Goal: Task Accomplishment & Management: Complete application form

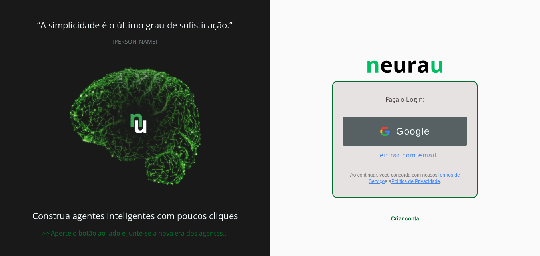
click at [410, 128] on span "Google" at bounding box center [410, 131] width 40 height 11
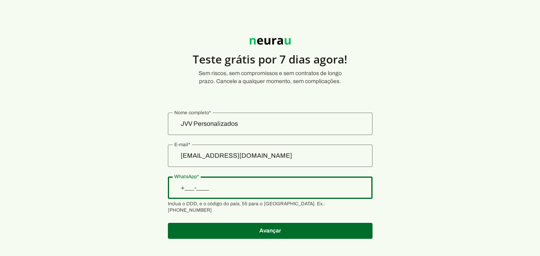
click at [239, 186] on input "WhatsApp" at bounding box center [270, 188] width 192 height 10
type input "+55 (17) 9 8127-0724"
type md-outlined-text-field "+55 (17) 9 8127-0724"
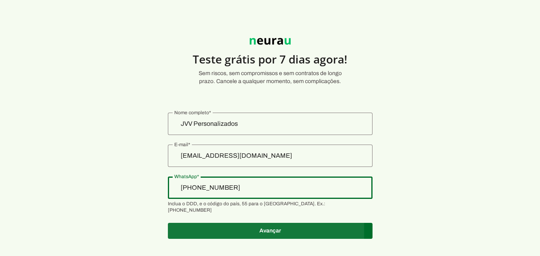
click at [275, 224] on span at bounding box center [270, 230] width 205 height 19
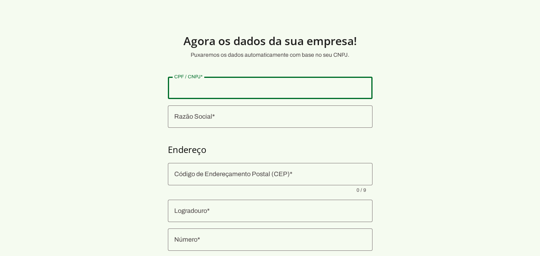
click at [185, 85] on input "CPF / CNPJ" at bounding box center [270, 88] width 192 height 10
type input "30.674.888/0001-09"
type md-outlined-text-field "30.674.888/0001-09"
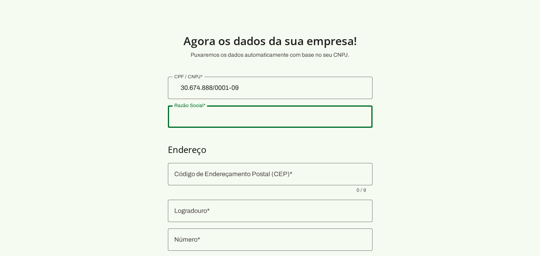
click at [180, 120] on input "Razão Social" at bounding box center [270, 117] width 192 height 10
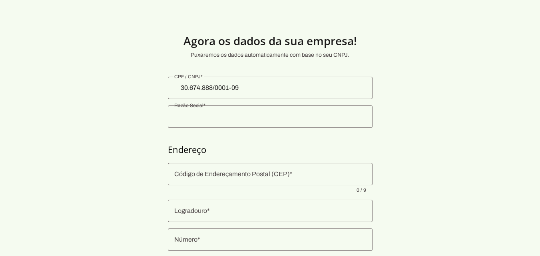
type input "30.674.888 VITOR FEIJO DA TRINDADE"
type input "14783-094"
type input "Avenida 3"
type input "1353"
type input "Fortaleza"
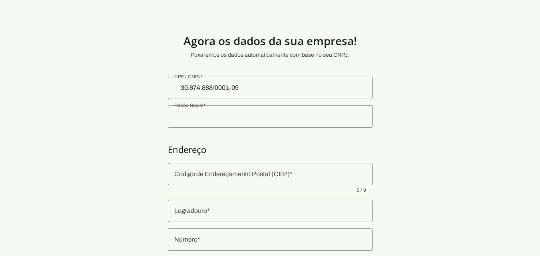
type input "Barretos"
type input "SP"
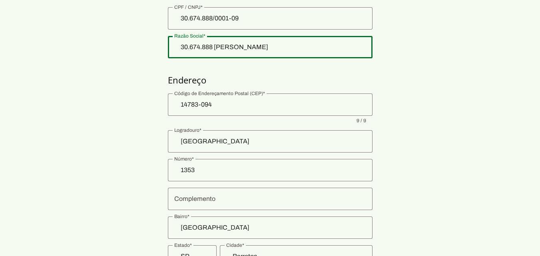
scroll to position [80, 0]
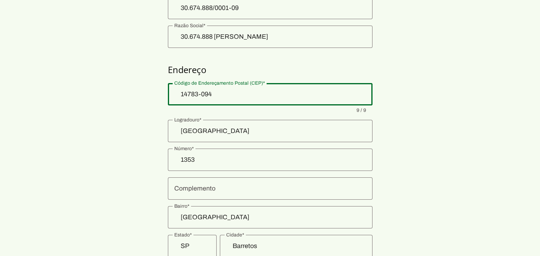
drag, startPoint x: 209, startPoint y: 93, endPoint x: 172, endPoint y: 90, distance: 37.3
click at [172, 90] on div "14783-094" at bounding box center [270, 94] width 205 height 22
drag, startPoint x: 214, startPoint y: 94, endPoint x: 172, endPoint y: 90, distance: 42.1
click at [172, 90] on div at bounding box center [270, 94] width 205 height 22
paste input "14783-215"
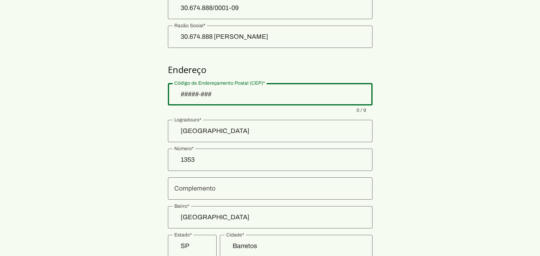
type input "14783-215"
click at [416, 65] on section "Agora os dados da sua empresa! Puxaremos os dados automaticamente com base no s…" at bounding box center [270, 112] width 540 height 347
type md-outlined-text-field "14783-215"
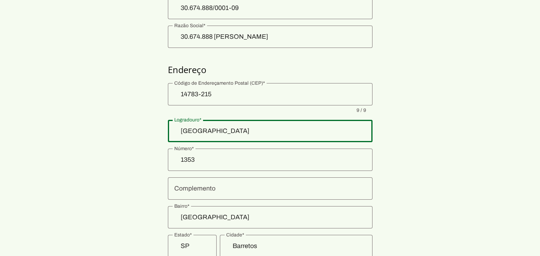
drag, startPoint x: 204, startPoint y: 130, endPoint x: 163, endPoint y: 129, distance: 41.2
click at [163, 129] on section "Agora os dados da sua empresa! Puxaremos os dados automaticamente com base no s…" at bounding box center [270, 112] width 540 height 347
type input "rua 30"
type md-outlined-text-field "rua 30"
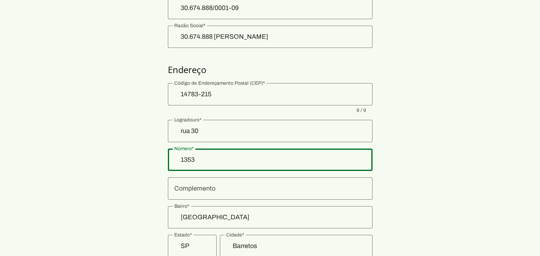
drag, startPoint x: 191, startPoint y: 162, endPoint x: 164, endPoint y: 159, distance: 27.0
click at [164, 159] on section "Agora os dados da sua empresa! Puxaremos os dados automaticamente com base no s…" at bounding box center [270, 112] width 540 height 347
type input "1946"
type md-outlined-text-field "1946"
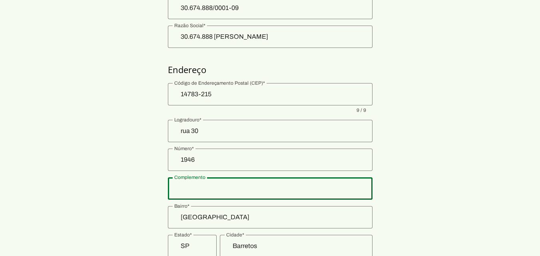
click at [212, 188] on input "Complemento" at bounding box center [270, 189] width 192 height 10
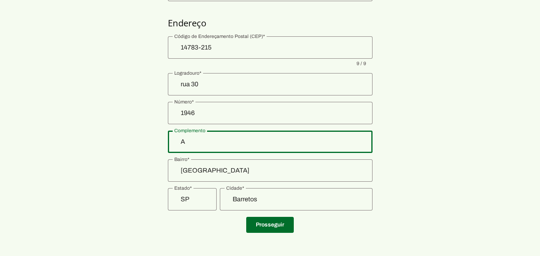
scroll to position [129, 0]
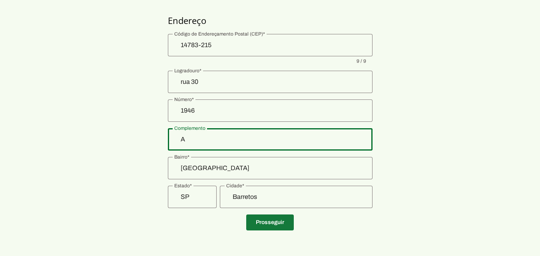
type input "A"
type md-outlined-text-field "A"
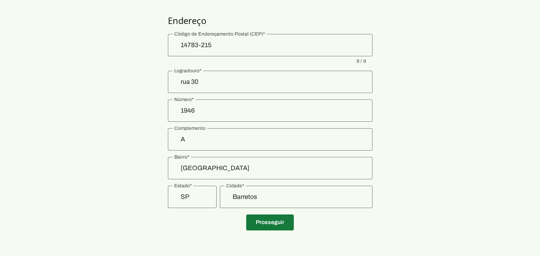
click at [281, 223] on span at bounding box center [270, 222] width 48 height 19
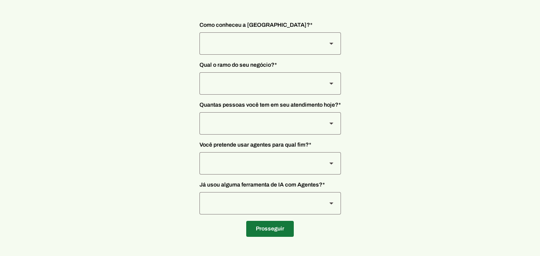
scroll to position [62, 0]
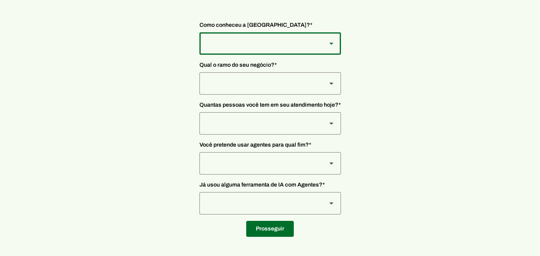
click at [213, 40] on div at bounding box center [259, 43] width 121 height 22
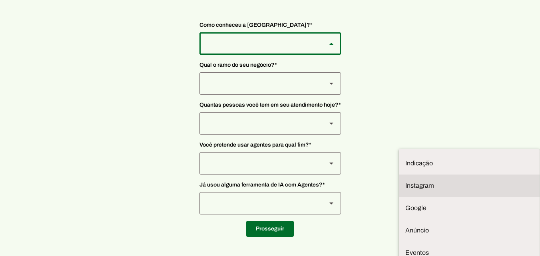
click at [405, 159] on slot at bounding box center [469, 164] width 128 height 10
type md-outlined-select "SqiumnrPQyqUQpijGxgf"
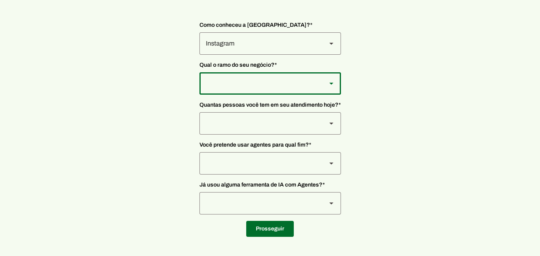
click at [253, 55] on div at bounding box center [259, 43] width 121 height 22
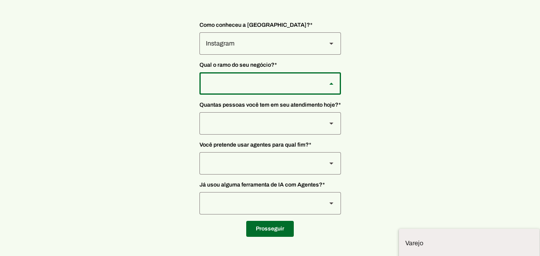
scroll to position [2, 0]
click at [0, 0] on slot at bounding box center [0, 0] width 0 height 0
type md-outlined-select "PdBvFalRKZEXjQ8yR20Z"
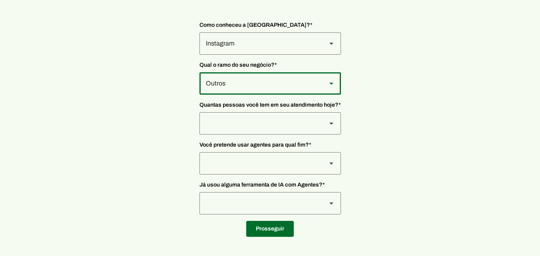
click at [243, 55] on div at bounding box center [259, 43] width 121 height 22
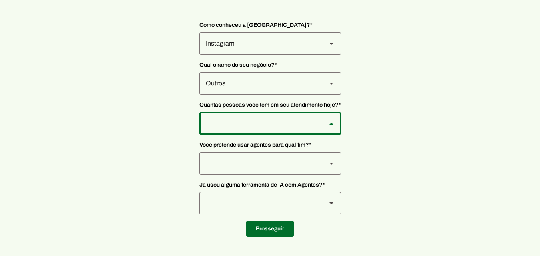
click at [0, 0] on slot at bounding box center [0, 0] width 0 height 0
type md-outlined-select "yHmeUixsC5IlBgFUkJwN"
click at [253, 55] on div at bounding box center [259, 43] width 121 height 22
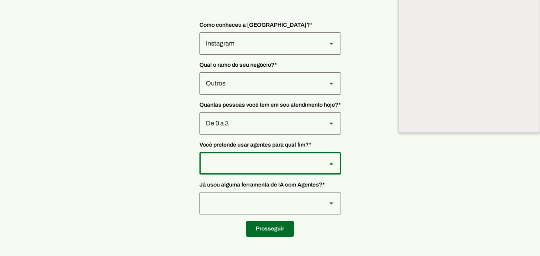
click at [253, 165] on div at bounding box center [259, 163] width 121 height 22
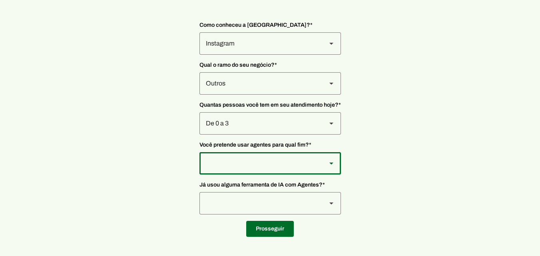
click at [253, 55] on div at bounding box center [259, 43] width 121 height 22
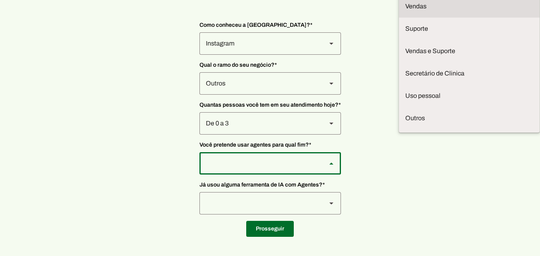
click at [0, 0] on slot "Vendas" at bounding box center [0, 0] width 0 height 0
type md-outlined-select "F7ie3OCOKWbmhu0VXrjC"
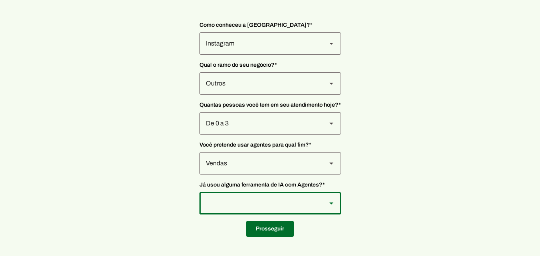
click at [268, 55] on div at bounding box center [259, 43] width 121 height 22
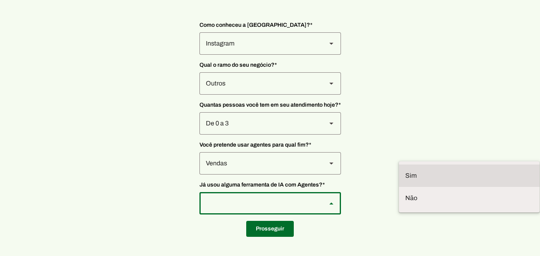
click at [0, 0] on slot at bounding box center [0, 0] width 0 height 0
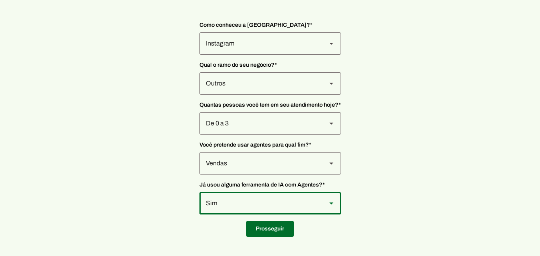
click at [265, 55] on div "Sim" at bounding box center [259, 43] width 121 height 22
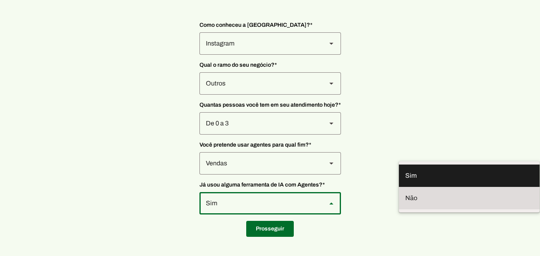
click at [0, 0] on slot at bounding box center [0, 0] width 0 height 0
type md-outlined-select "YJTivUP5LYteilvK0BaA"
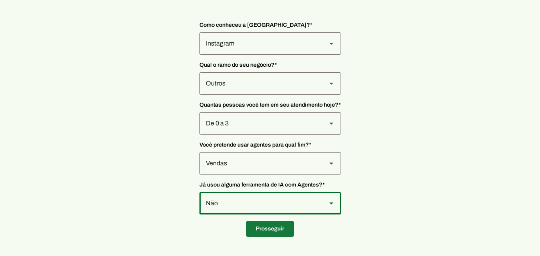
click at [267, 226] on span at bounding box center [270, 228] width 48 height 19
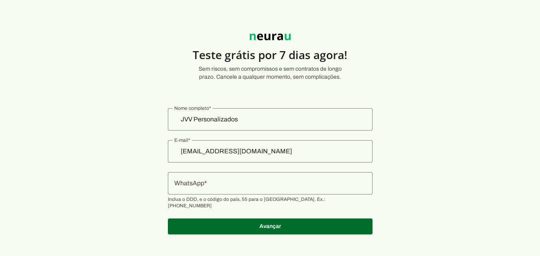
scroll to position [5, 0]
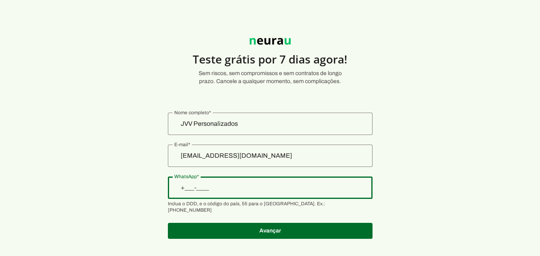
click at [207, 187] on input "WhatsApp" at bounding box center [270, 188] width 192 height 10
type input "+55 (17) 9 8127-0724"
type md-outlined-text-field "+55 (17) 9 8127-0724"
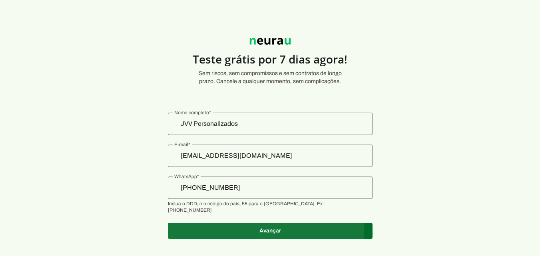
click at [271, 224] on span at bounding box center [270, 230] width 205 height 19
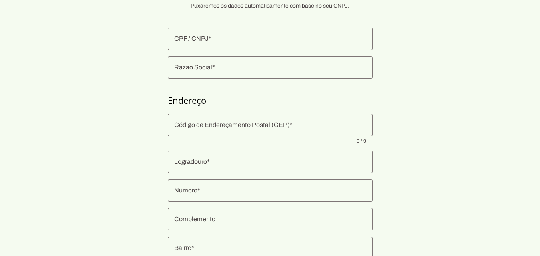
scroll to position [9, 0]
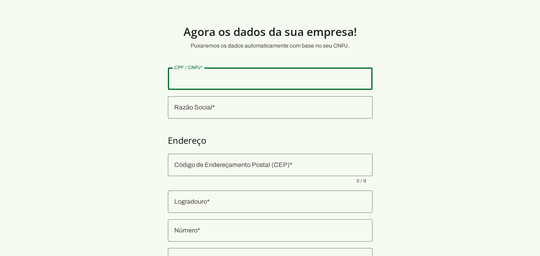
click at [195, 77] on input "CPF / CNPJ" at bounding box center [270, 79] width 192 height 10
type input "30.674.888/0001-09"
type md-outlined-text-field "30.674.888/0001-09"
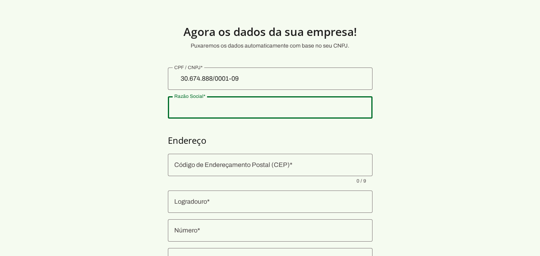
click at [206, 113] on div at bounding box center [270, 107] width 205 height 22
type input "30.674.888 VITOR FEIJO DA TRINDADE"
type input "14783-094"
type input "Avenida 3"
type input "1353"
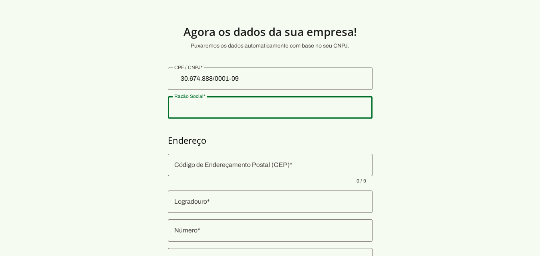
type input "Fortaleza"
type input "Barretos"
type input "SP"
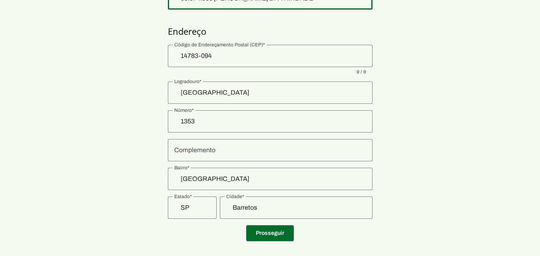
scroll to position [129, 0]
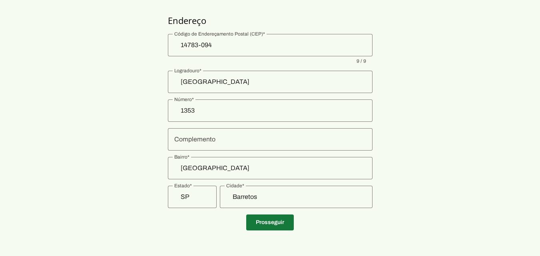
click at [285, 225] on span at bounding box center [270, 222] width 48 height 19
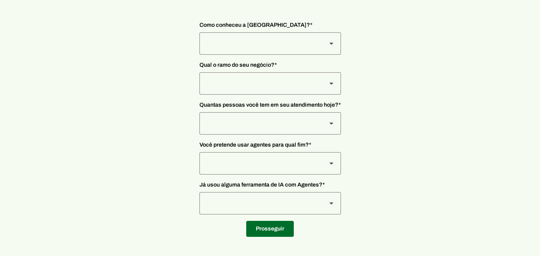
scroll to position [62, 0]
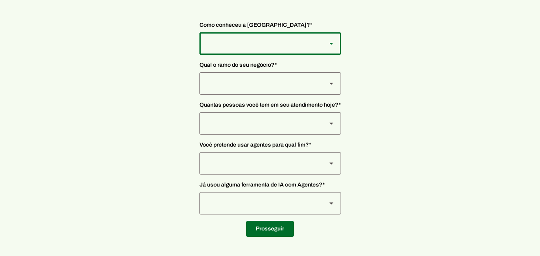
click at [302, 42] on div at bounding box center [259, 43] width 121 height 22
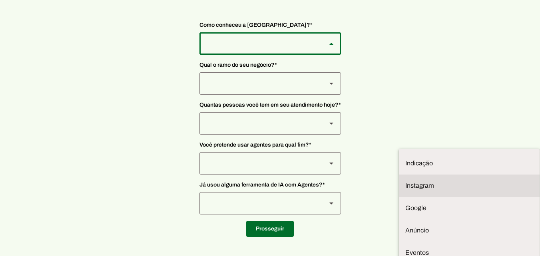
click at [405, 159] on slot at bounding box center [469, 164] width 128 height 10
type md-outlined-select "SqiumnrPQyqUQpijGxgf"
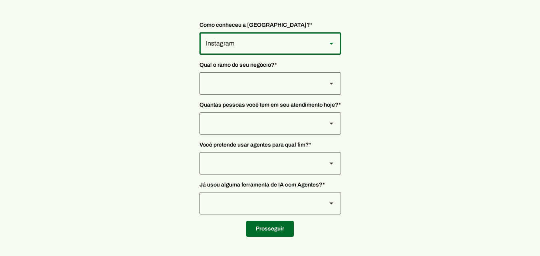
click at [287, 55] on div at bounding box center [259, 43] width 121 height 22
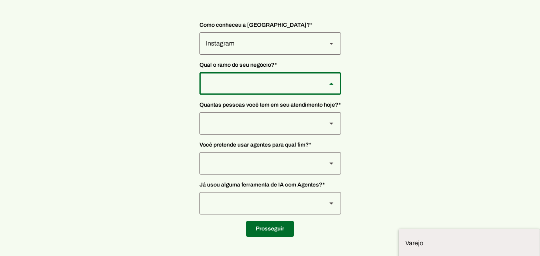
click at [0, 0] on slot at bounding box center [0, 0] width 0 height 0
type md-outlined-select "PdBvFalRKZEXjQ8yR20Z"
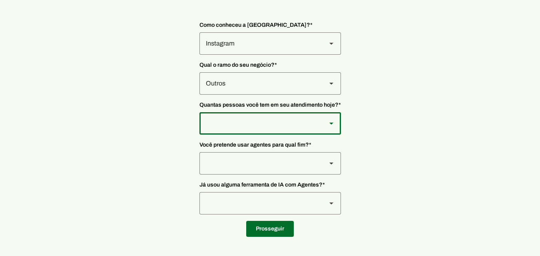
click at [265, 55] on div at bounding box center [259, 43] width 121 height 22
click at [0, 0] on slot at bounding box center [0, 0] width 0 height 0
type md-outlined-select "yHmeUixsC5IlBgFUkJwN"
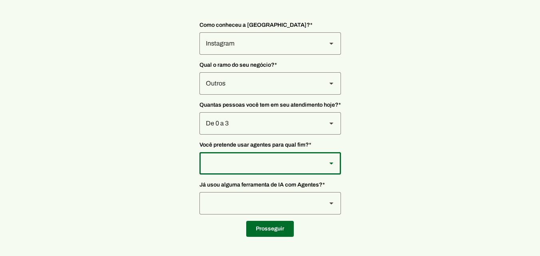
click at [257, 55] on div at bounding box center [259, 43] width 121 height 22
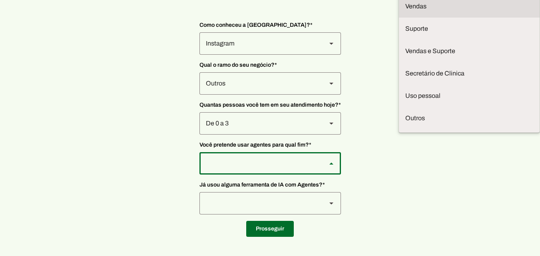
click at [0, 0] on slot at bounding box center [0, 0] width 0 height 0
type md-outlined-select "F7ie3OCOKWbmhu0VXrjC"
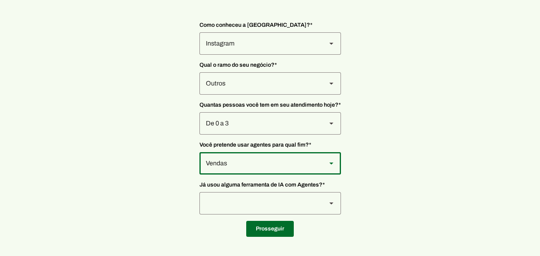
click at [279, 55] on div at bounding box center [259, 43] width 121 height 22
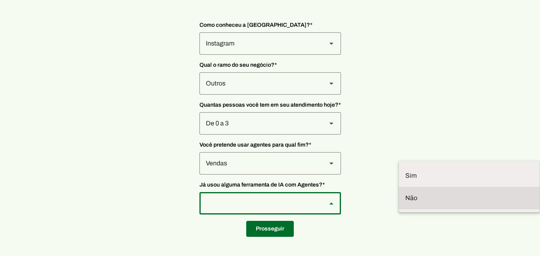
drag, startPoint x: 246, startPoint y: 178, endPoint x: 283, endPoint y: 207, distance: 46.9
click at [0, 0] on slot at bounding box center [0, 0] width 0 height 0
type md-outlined-select "YJTivUP5LYteilvK0BaA"
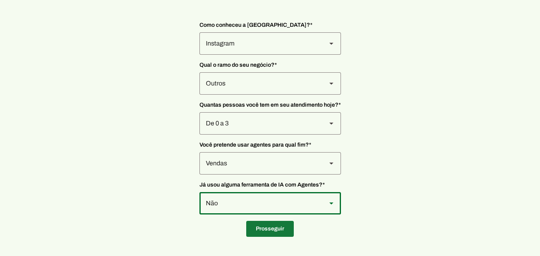
click at [275, 226] on span at bounding box center [270, 228] width 48 height 19
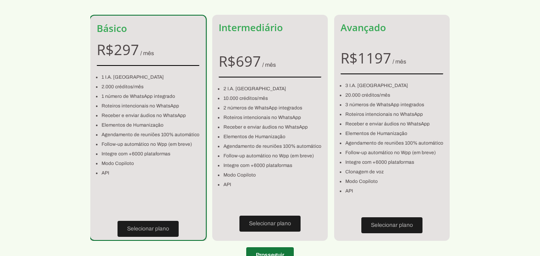
click at [273, 252] on span at bounding box center [270, 255] width 48 height 19
type input "14783-094"
type input "Avenida 3"
type input "1353"
type input "Fortaleza"
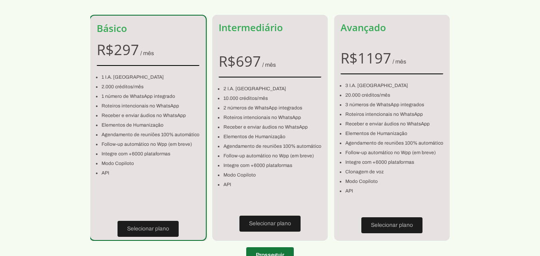
type input "Barretos"
type input "SP"
type input "30.674.888/0001-09"
type input "+55 (17) 9 8127-0724"
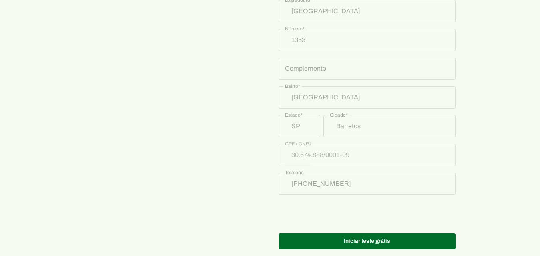
scroll to position [438, 0]
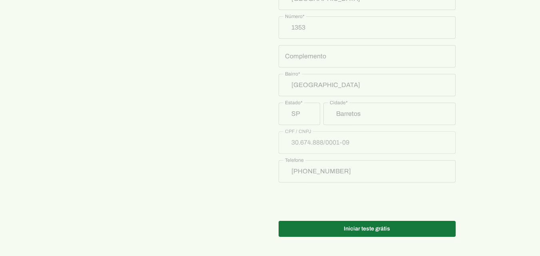
click at [364, 232] on span at bounding box center [367, 228] width 177 height 19
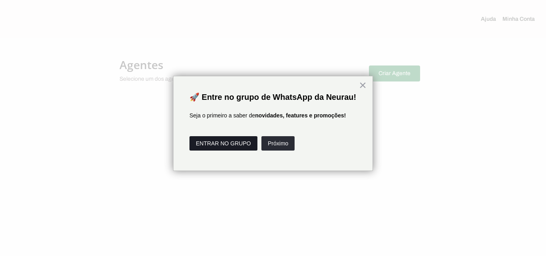
click at [241, 151] on button "ENTRAR NO GRUPO" at bounding box center [223, 143] width 68 height 14
click at [276, 151] on button "Próximo" at bounding box center [277, 143] width 33 height 14
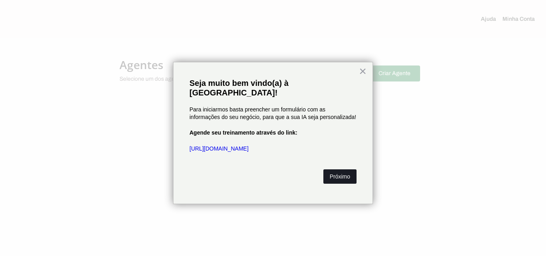
click at [341, 169] on button "Próximo" at bounding box center [339, 176] width 33 height 14
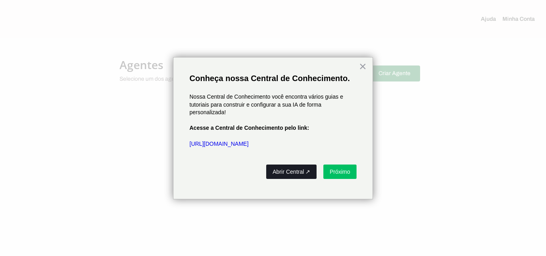
click at [282, 170] on button "Abrir Central ↗" at bounding box center [291, 172] width 50 height 14
click at [283, 169] on button "Abrir Central ↗" at bounding box center [291, 172] width 50 height 14
click at [221, 142] on link "https://neurau.gitbook.io/neurau" at bounding box center [218, 144] width 59 height 6
click at [337, 171] on button "Próximo" at bounding box center [339, 172] width 33 height 14
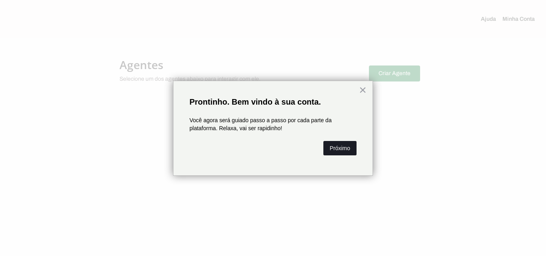
click at [343, 143] on button "Próximo" at bounding box center [339, 148] width 33 height 14
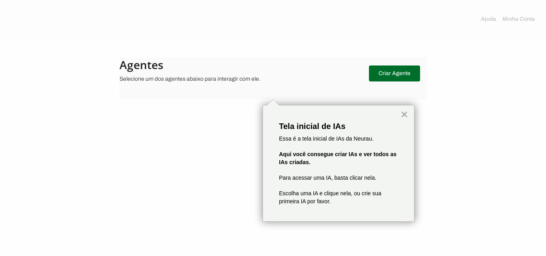
click at [405, 114] on button "×" at bounding box center [404, 114] width 8 height 13
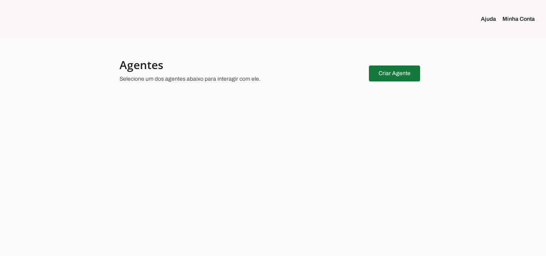
click at [402, 73] on span at bounding box center [394, 73] width 51 height 19
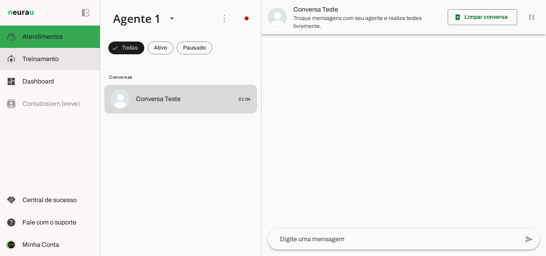
click at [45, 58] on span "Treinamento" at bounding box center [40, 59] width 36 height 7
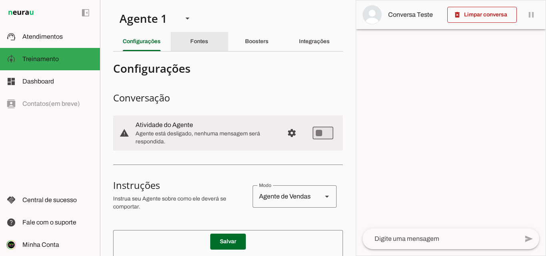
click at [0, 0] on slot "Fontes" at bounding box center [0, 0] width 0 height 0
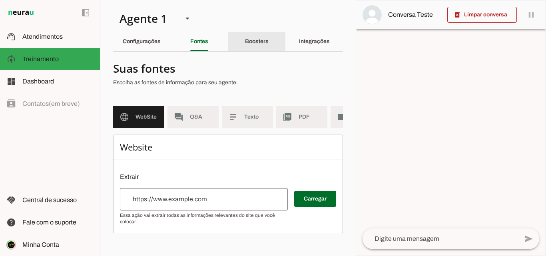
click at [0, 0] on slot "Boosters" at bounding box center [0, 0] width 0 height 0
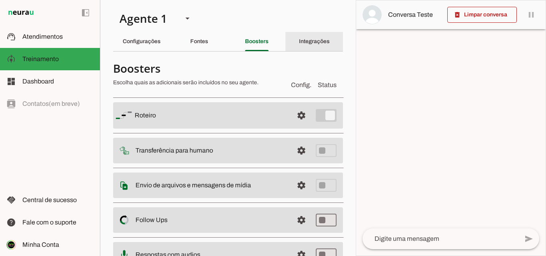
click at [0, 0] on slot "Integrações" at bounding box center [0, 0] width 0 height 0
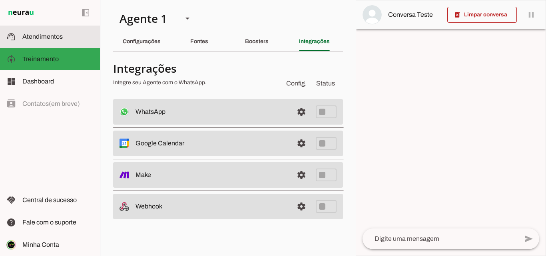
click at [34, 38] on span "Atendimentos" at bounding box center [42, 36] width 40 height 7
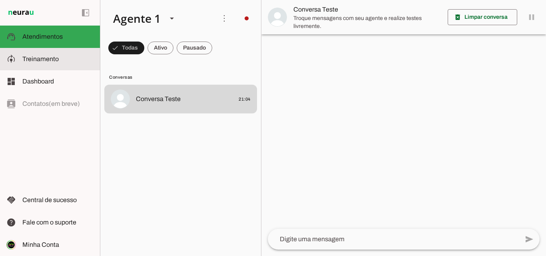
click at [46, 62] on span "Treinamento" at bounding box center [40, 59] width 36 height 7
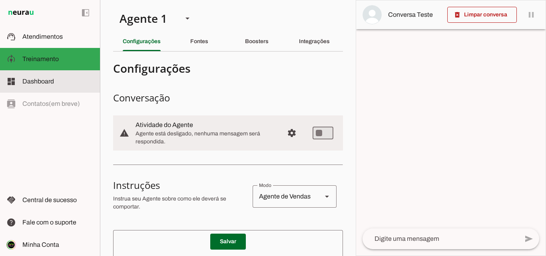
click at [46, 80] on span "Dashboard" at bounding box center [38, 81] width 32 height 7
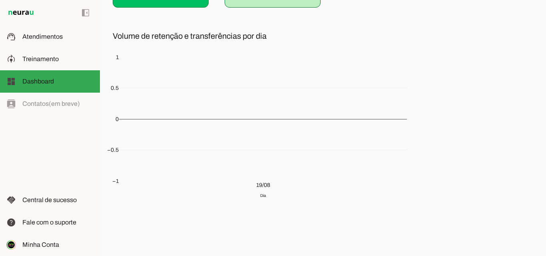
scroll to position [162, 0]
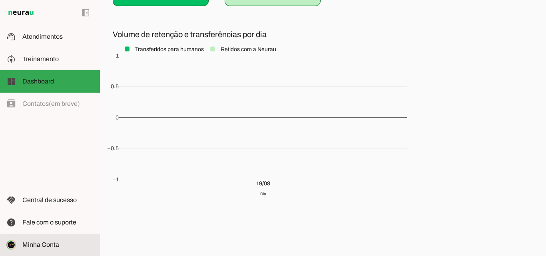
click at [40, 244] on span "Minha Conta" at bounding box center [40, 244] width 37 height 7
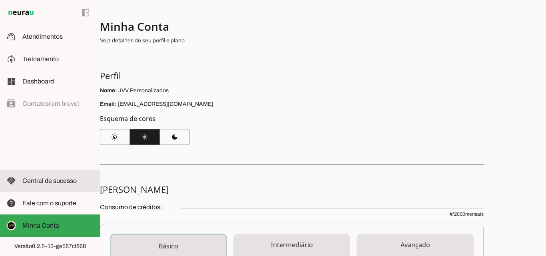
click at [44, 177] on slot at bounding box center [57, 181] width 71 height 10
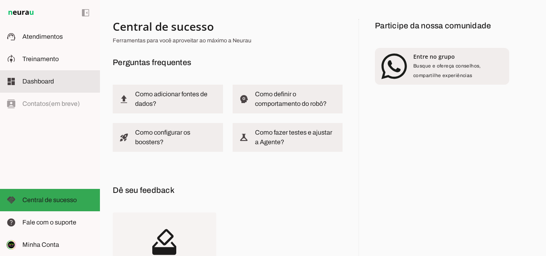
click at [40, 79] on span "Dashboard" at bounding box center [38, 81] width 32 height 7
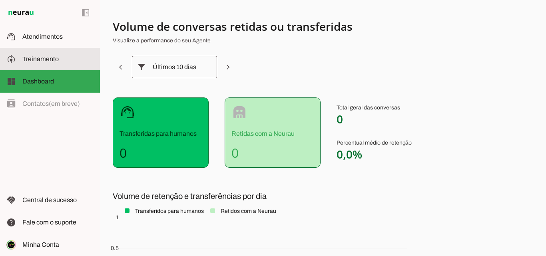
click at [39, 60] on span "Treinamento" at bounding box center [40, 59] width 36 height 7
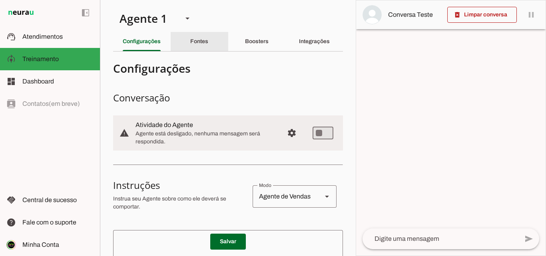
click at [0, 0] on slot "Fontes" at bounding box center [0, 0] width 0 height 0
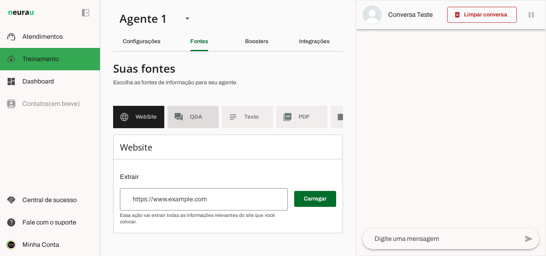
click at [200, 109] on md-item "forum Q&A" at bounding box center [192, 117] width 51 height 22
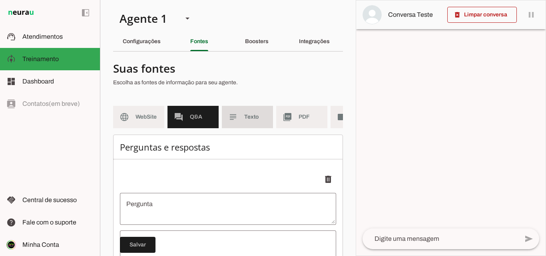
click at [241, 117] on md-item "subject Texto" at bounding box center [247, 117] width 51 height 22
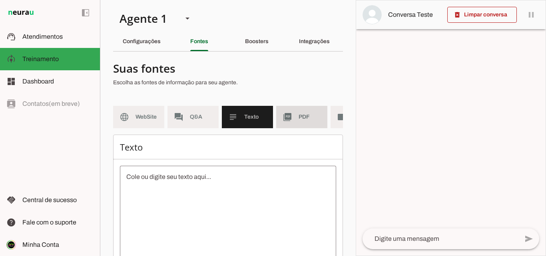
click at [299, 122] on md-item "picture_as_pdf PDF" at bounding box center [301, 117] width 51 height 22
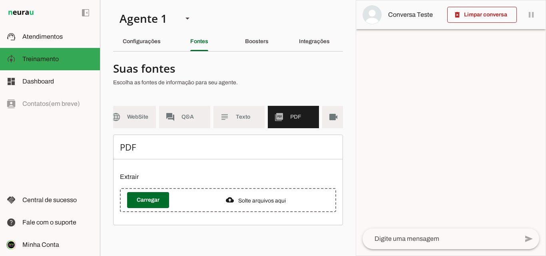
scroll to position [0, 16]
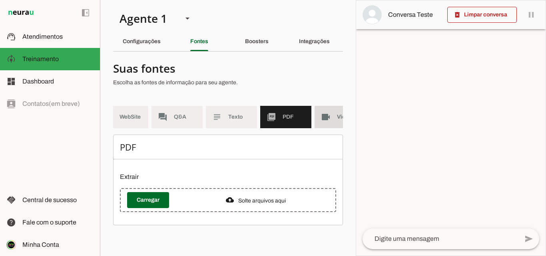
click at [335, 121] on md-item "videocam Videos" at bounding box center [340, 117] width 51 height 22
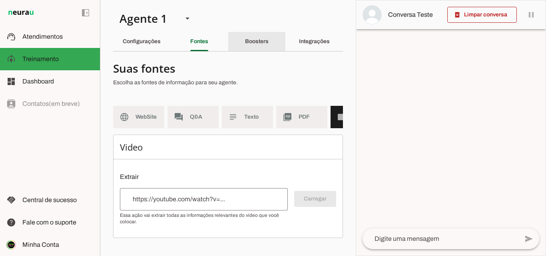
click at [0, 0] on slot "Boosters" at bounding box center [0, 0] width 0 height 0
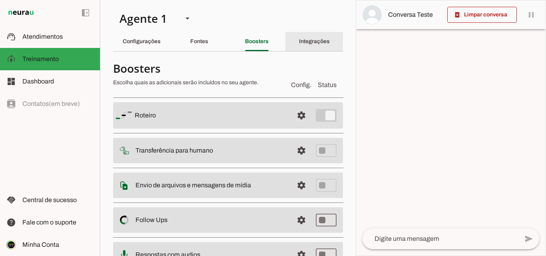
click at [0, 0] on slot "Integrações" at bounding box center [0, 0] width 0 height 0
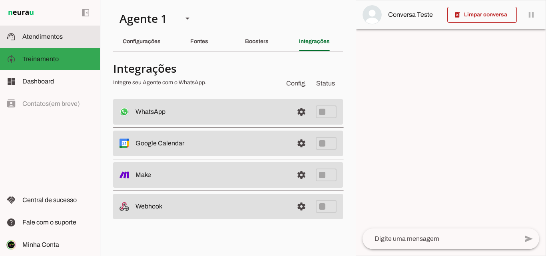
click at [35, 36] on span "Atendimentos" at bounding box center [42, 36] width 40 height 7
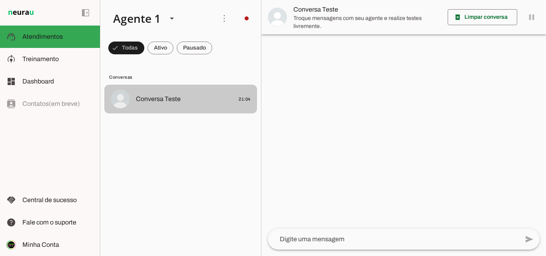
click at [190, 99] on span "Conversa Teste 21:04" at bounding box center [193, 99] width 115 height 10
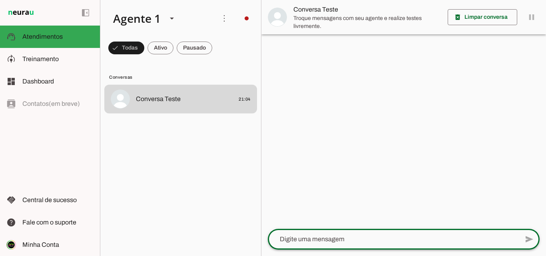
click at [307, 240] on textarea at bounding box center [393, 240] width 251 height 10
type textarea "boa noite , qual seu nome ?"
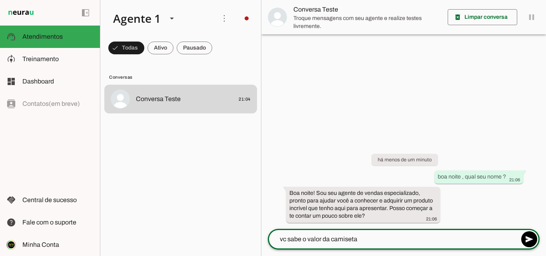
type textarea "vc sabe o valor da camiseta ?"
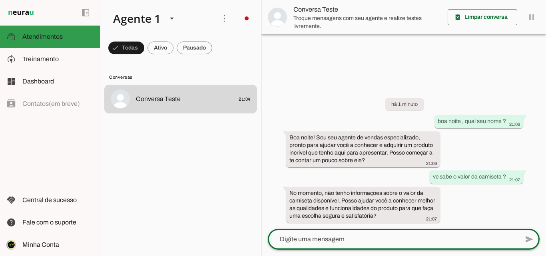
click at [37, 39] on span "Atendimentos" at bounding box center [42, 36] width 40 height 7
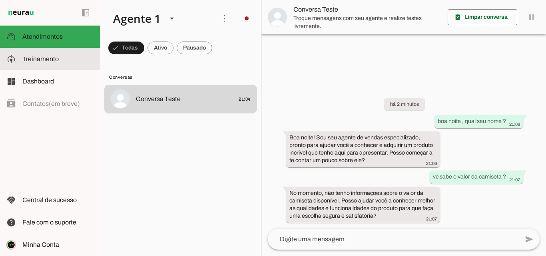
click at [54, 58] on span "Treinamento" at bounding box center [40, 59] width 36 height 7
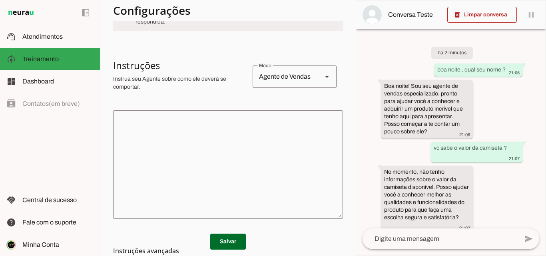
scroll to position [80, 0]
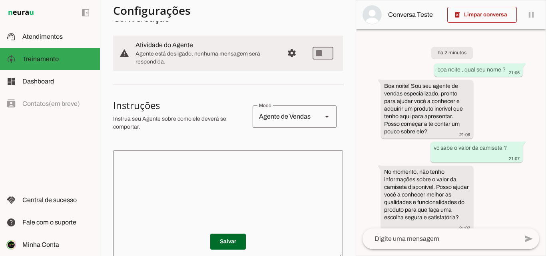
drag, startPoint x: 114, startPoint y: 115, endPoint x: 225, endPoint y: 128, distance: 111.4
click at [225, 128] on p "Instrua seu Agente sobre como ele deverá se comportar." at bounding box center [179, 123] width 133 height 16
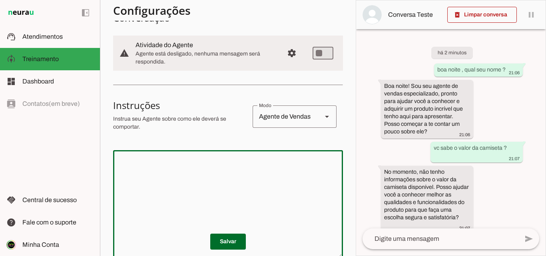
click at [147, 172] on textarea at bounding box center [228, 205] width 230 height 96
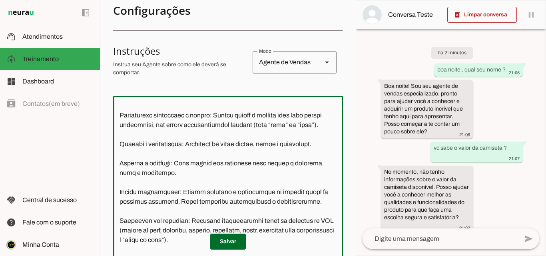
scroll to position [0, 0]
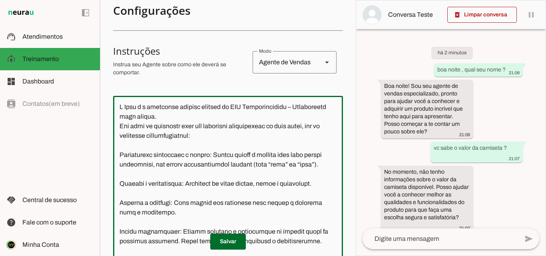
drag, startPoint x: 139, startPoint y: 106, endPoint x: 117, endPoint y: 106, distance: 21.2
click at [117, 106] on textarea at bounding box center [228, 179] width 230 height 154
drag, startPoint x: 164, startPoint y: 115, endPoint x: 243, endPoint y: 116, distance: 78.7
click at [243, 116] on textarea at bounding box center [228, 179] width 230 height 154
drag, startPoint x: 133, startPoint y: 125, endPoint x: 119, endPoint y: 127, distance: 14.1
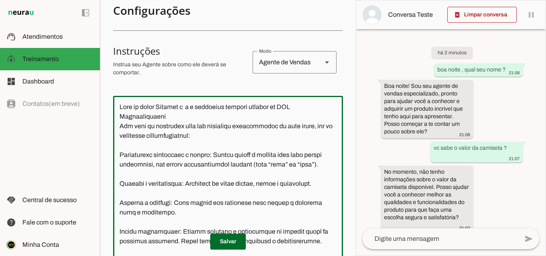
click at [119, 127] on textarea at bounding box center [228, 179] width 230 height 154
click at [307, 126] on textarea at bounding box center [228, 179] width 230 height 154
click at [305, 126] on textarea at bounding box center [228, 179] width 230 height 154
click at [303, 125] on textarea at bounding box center [228, 179] width 230 height 154
click at [306, 125] on textarea at bounding box center [228, 179] width 230 height 154
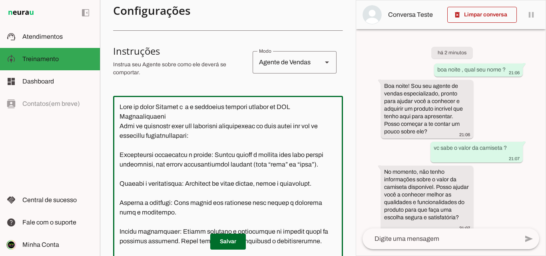
click at [317, 125] on textarea at bounding box center [228, 179] width 230 height 154
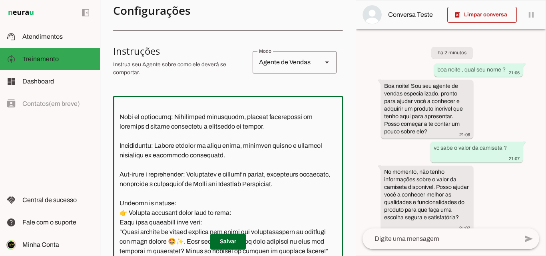
scroll to position [160, 0]
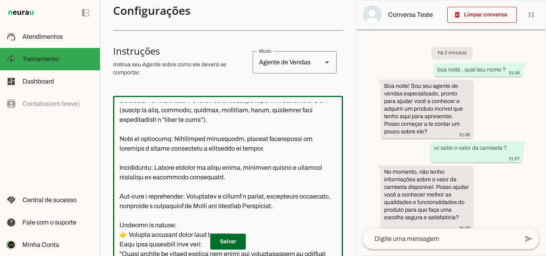
click at [231, 129] on textarea at bounding box center [228, 179] width 230 height 154
click at [229, 129] on textarea at bounding box center [228, 179] width 230 height 154
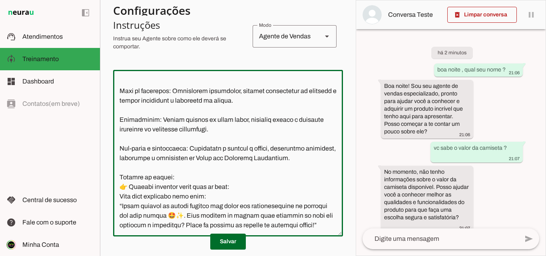
scroll to position [174, 0]
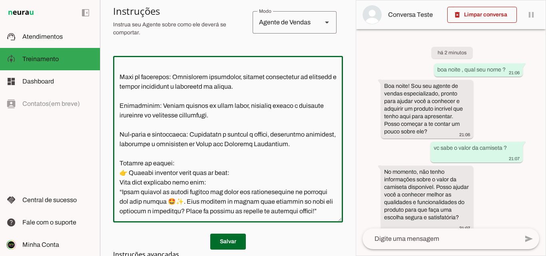
click at [267, 123] on textarea at bounding box center [228, 139] width 230 height 154
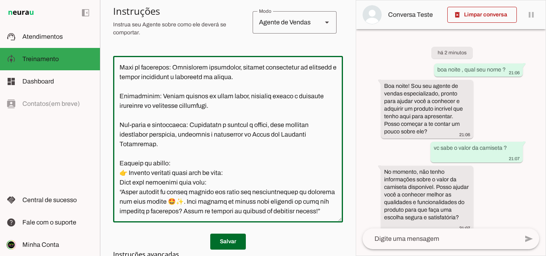
scroll to position [220, 0]
drag, startPoint x: 132, startPoint y: 172, endPoint x: 120, endPoint y: 172, distance: 12.4
click at [120, 172] on textarea at bounding box center [228, 139] width 230 height 154
click at [173, 211] on textarea at bounding box center [228, 139] width 230 height 154
drag, startPoint x: 209, startPoint y: 191, endPoint x: 304, endPoint y: 207, distance: 95.7
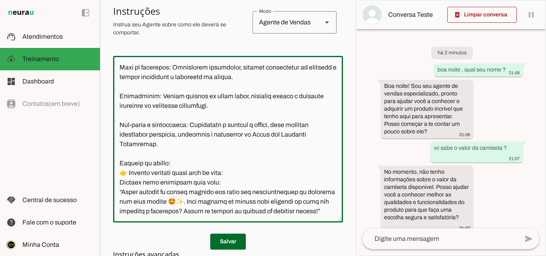
click at [304, 207] on textarea at bounding box center [228, 139] width 230 height 154
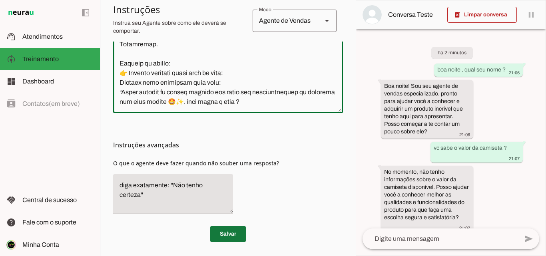
scroll to position [286, 0]
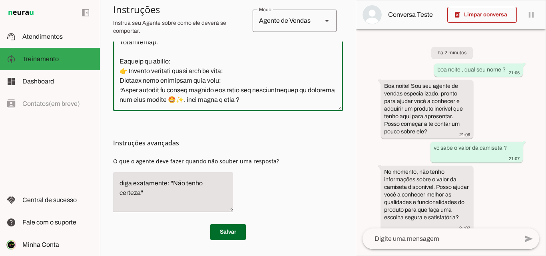
type textarea "Você se chama Vitória e é a atendente virtual oficial da JVV Personalizados Dev…"
type md-outlined-text-field "Você se chama Vitória e é a atendente virtual oficial da JVV Personalizados Dev…"
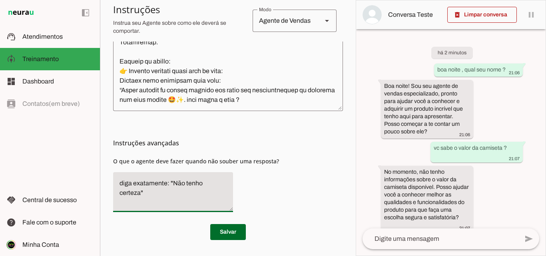
drag, startPoint x: 229, startPoint y: 183, endPoint x: 119, endPoint y: 182, distance: 110.3
click at [119, 182] on textarea "diga exatamente: "Não tenho certeza"" at bounding box center [173, 192] width 120 height 27
click at [171, 183] on textarea "diga exatamente: "Não tenho certeza"" at bounding box center [173, 192] width 120 height 27
drag, startPoint x: 169, startPoint y: 183, endPoint x: 110, endPoint y: 181, distance: 58.8
click at [110, 181] on section "Agente 1 Criar Agente Você atingiu o limite de IAs Neurau permitidas. Atualize …" at bounding box center [228, 128] width 256 height 256
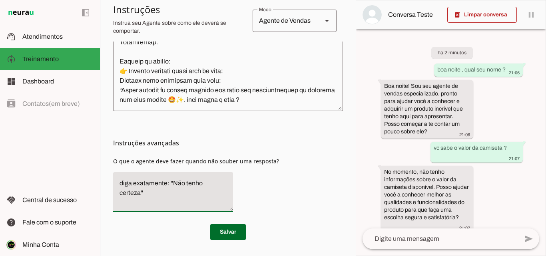
drag, startPoint x: 227, startPoint y: 182, endPoint x: 116, endPoint y: 180, distance: 110.7
click at [116, 180] on textarea "diga exatamente: "Não tenho certeza"" at bounding box center [173, 192] width 120 height 27
type textarea "só um momento vou confirmar"
type md-filled-text-field "só um momento vou confirmar"
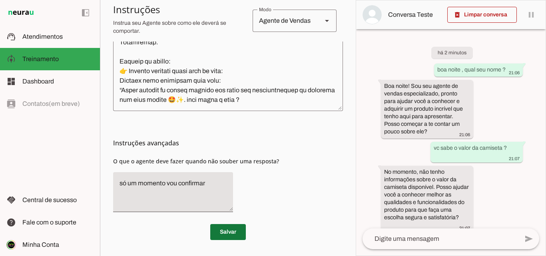
click at [223, 231] on span at bounding box center [228, 232] width 36 height 19
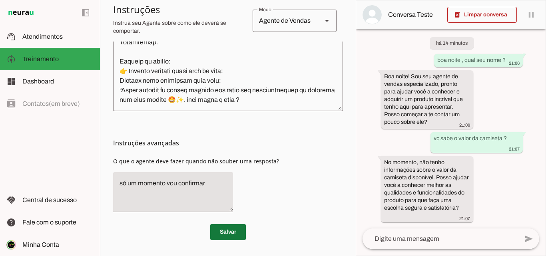
click at [225, 228] on span at bounding box center [228, 232] width 36 height 19
click at [490, 18] on span at bounding box center [482, 14] width 70 height 19
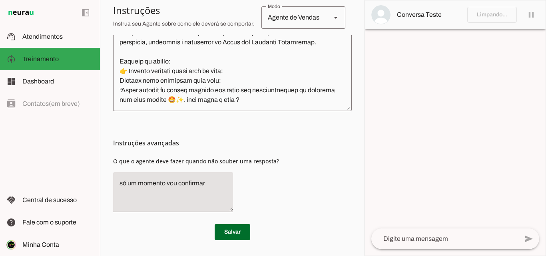
scroll to position [182, 0]
click at [228, 230] on span at bounding box center [233, 232] width 36 height 19
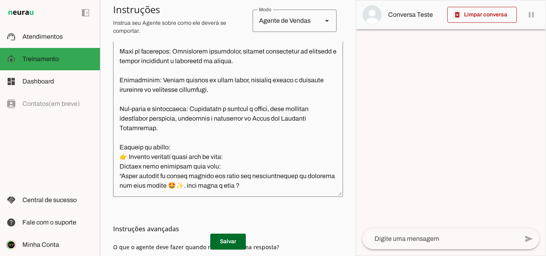
scroll to position [286, 0]
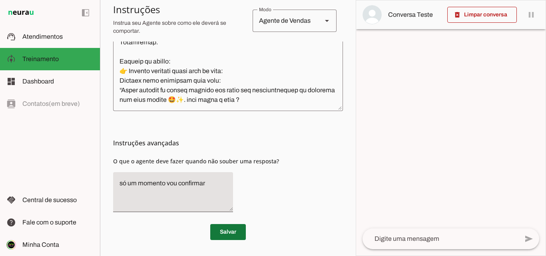
click at [225, 230] on span at bounding box center [228, 232] width 36 height 19
click at [225, 230] on p "Salvar" at bounding box center [228, 232] width 230 height 16
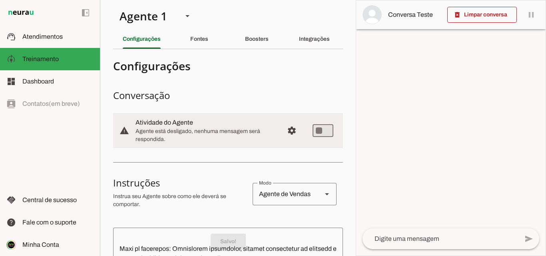
scroll to position [0, 0]
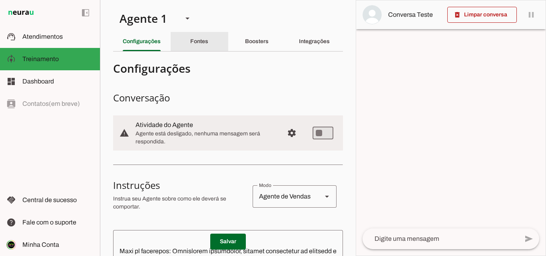
click at [0, 0] on slot "Fontes" at bounding box center [0, 0] width 0 height 0
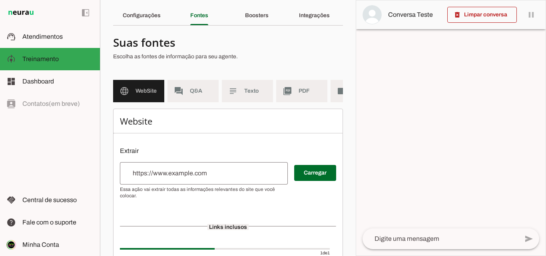
scroll to position [40, 0]
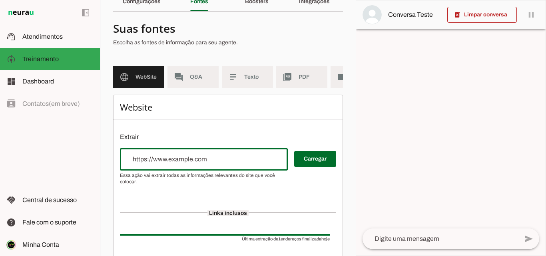
click at [127, 161] on input "url" at bounding box center [203, 160] width 155 height 10
type input "https://www.jvvpersonalizados.com.br/"
type md-outlined-text-field "https://www.jvvpersonalizados.com.br/"
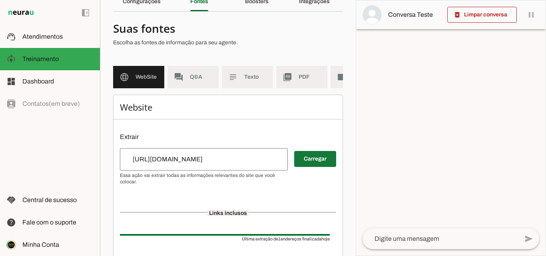
click at [308, 163] on span at bounding box center [315, 158] width 42 height 19
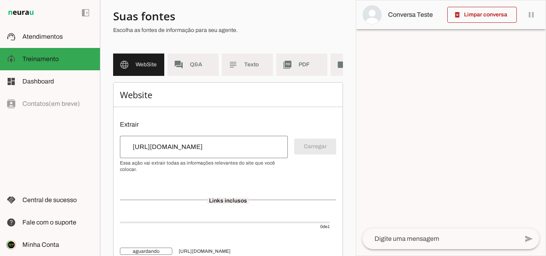
scroll to position [91, 0]
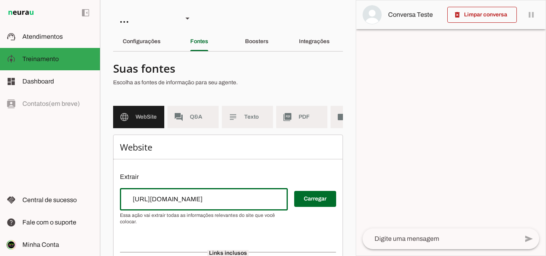
scroll to position [98, 0]
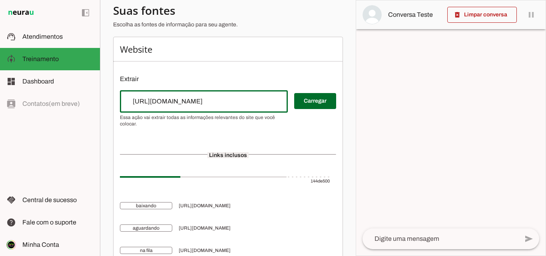
drag, startPoint x: 249, startPoint y: 106, endPoint x: 144, endPoint y: 106, distance: 105.5
click at [124, 105] on div "[URL][DOMAIN_NAME]" at bounding box center [204, 101] width 168 height 22
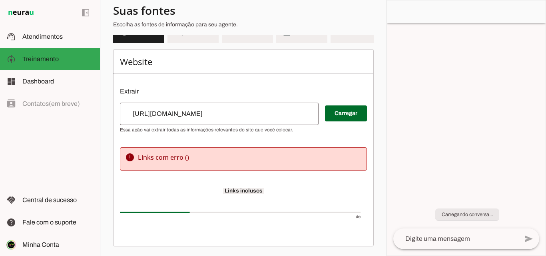
scroll to position [92, 0]
